Goal: Task Accomplishment & Management: Complete application form

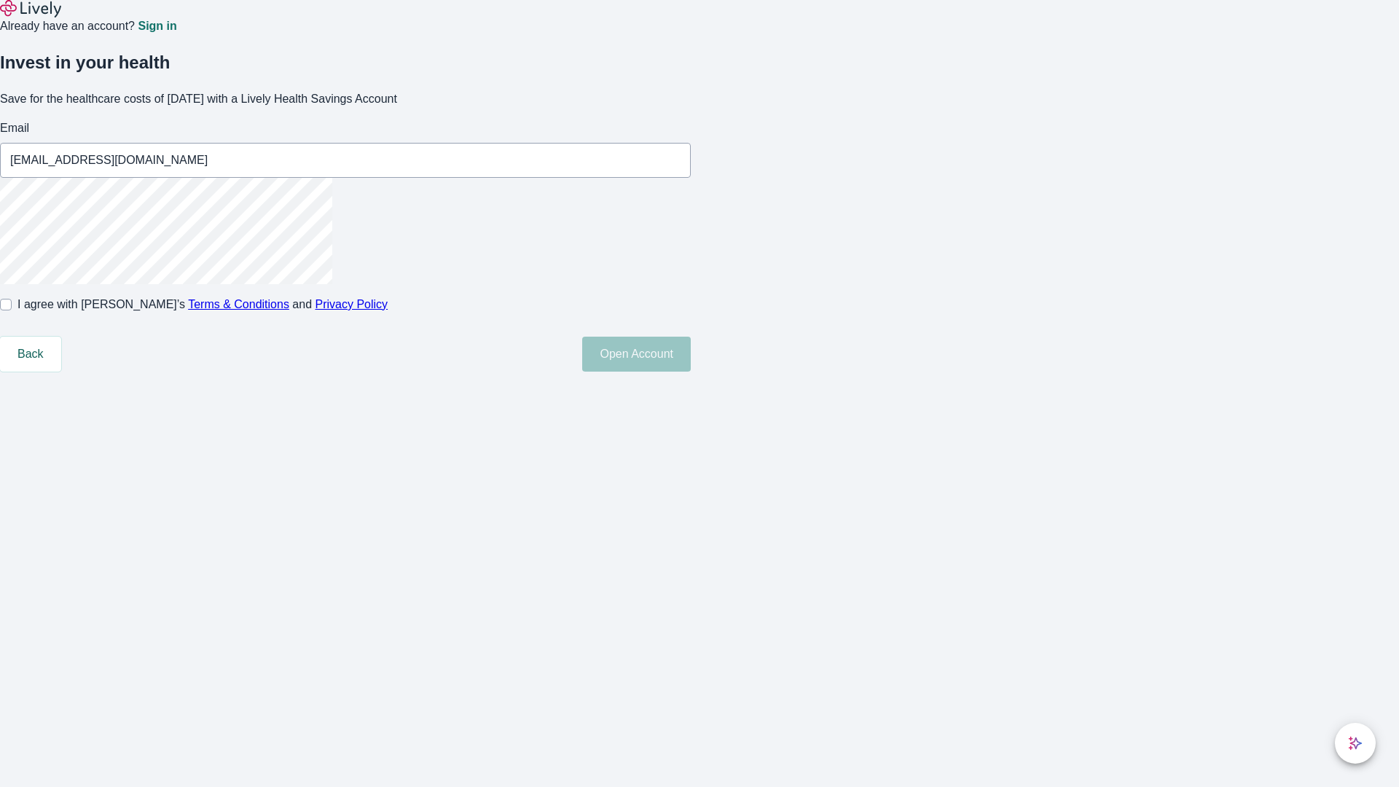
click at [12, 310] on input "I agree with Lively’s Terms & Conditions and Privacy Policy" at bounding box center [6, 305] width 12 height 12
checkbox input "true"
click at [691, 372] on button "Open Account" at bounding box center [636, 354] width 109 height 35
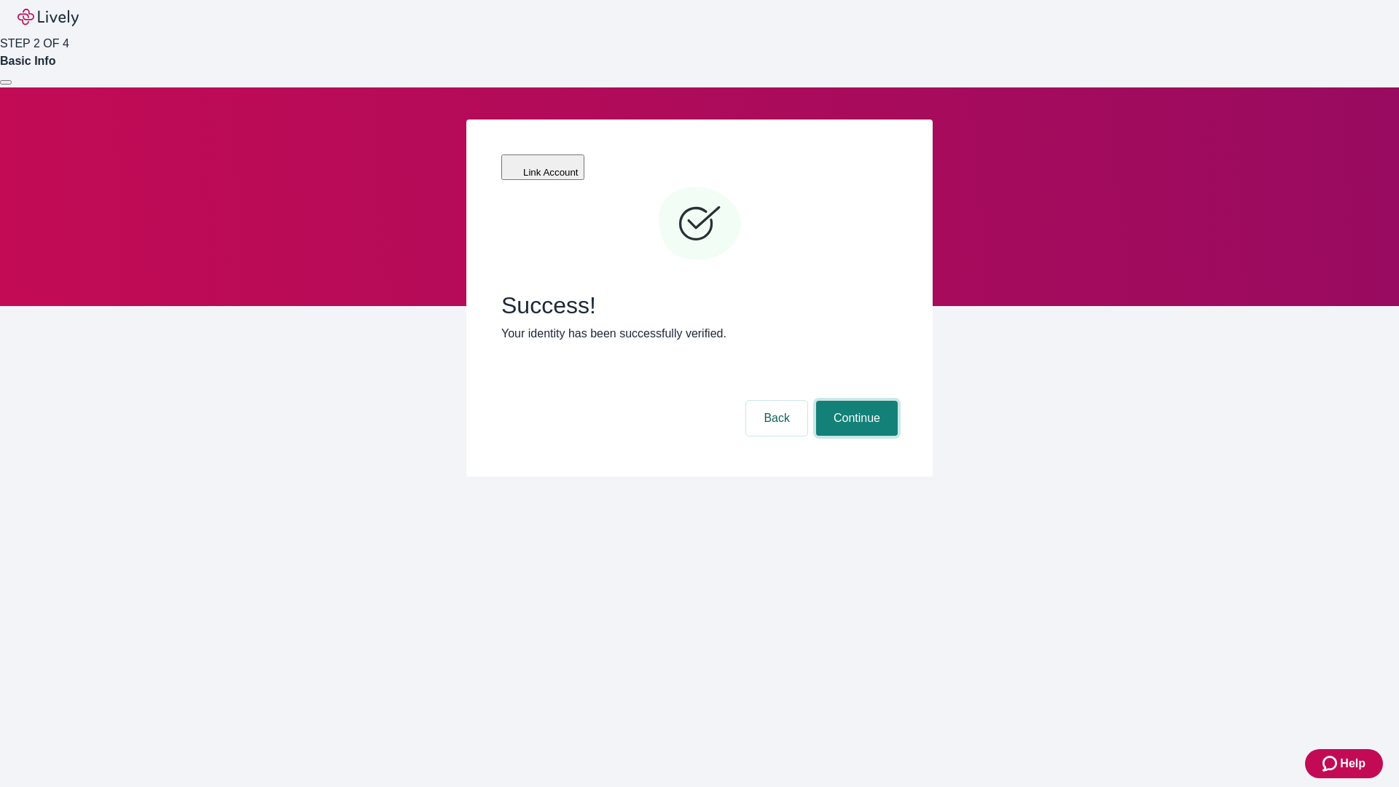
click at [855, 401] on button "Continue" at bounding box center [857, 418] width 82 height 35
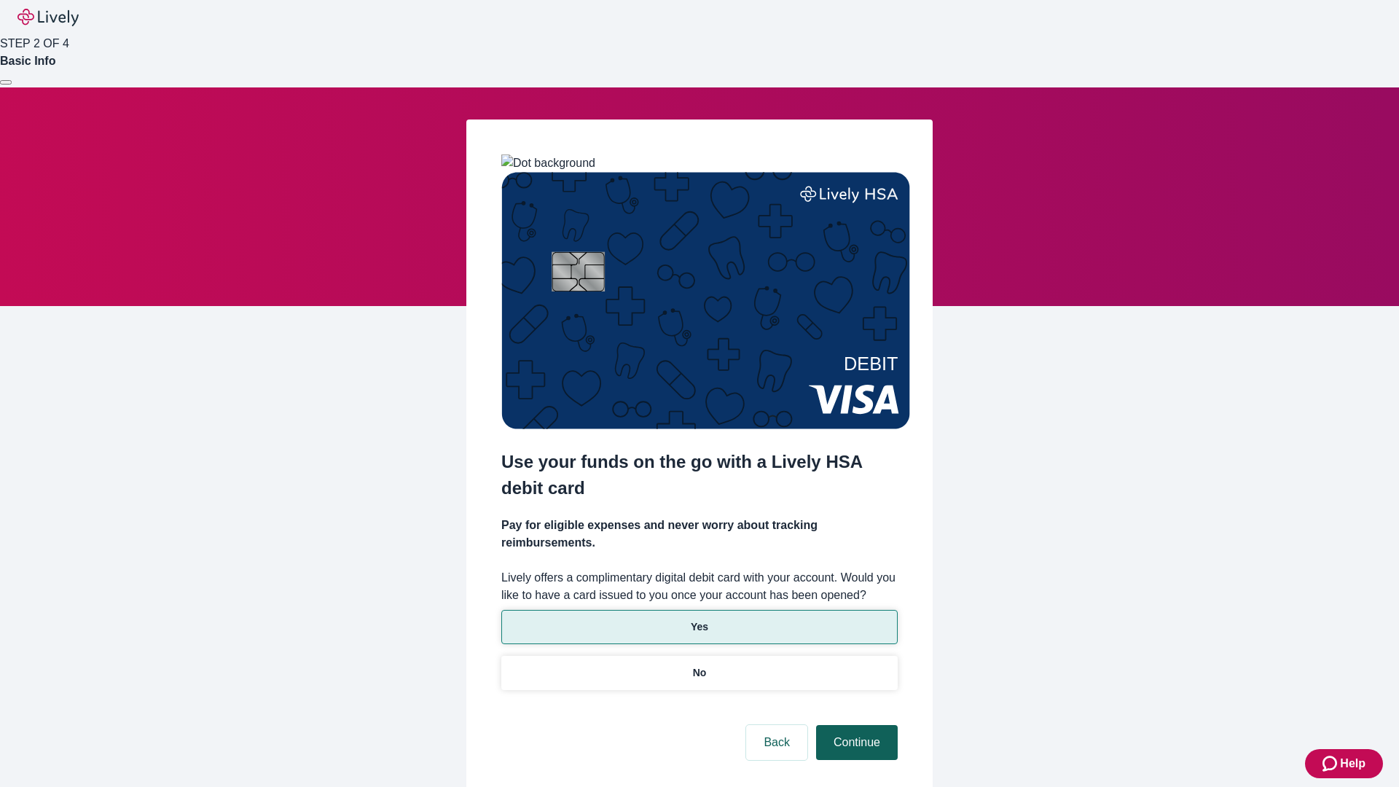
click at [699, 619] on p "Yes" at bounding box center [699, 626] width 17 height 15
click at [855, 725] on button "Continue" at bounding box center [857, 742] width 82 height 35
